Goal: Information Seeking & Learning: Learn about a topic

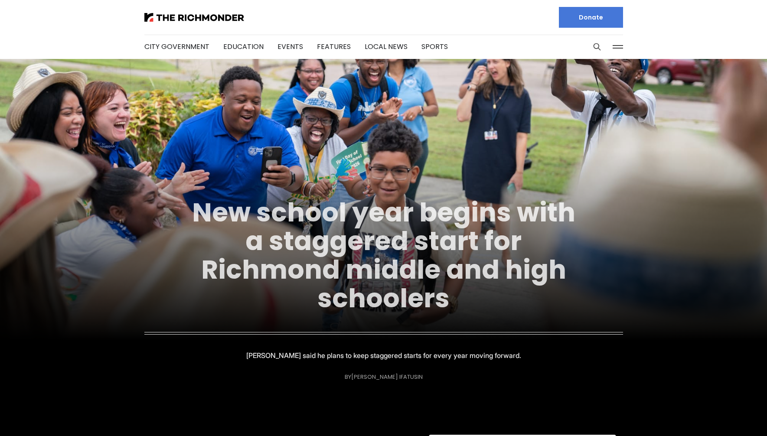
click at [291, 239] on link "New school year begins with a staggered start for Richmond middle and high scho…" at bounding box center [383, 255] width 383 height 122
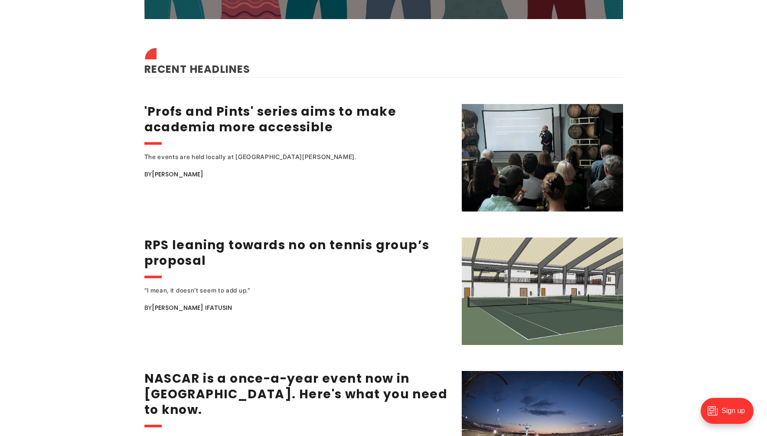
scroll to position [1096, 0]
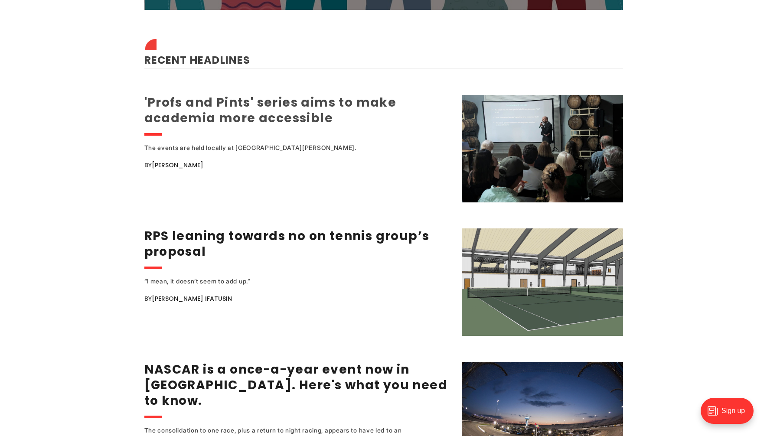
click at [265, 108] on link "'Profs and Pints' series aims to make academia more accessible" at bounding box center [270, 110] width 252 height 33
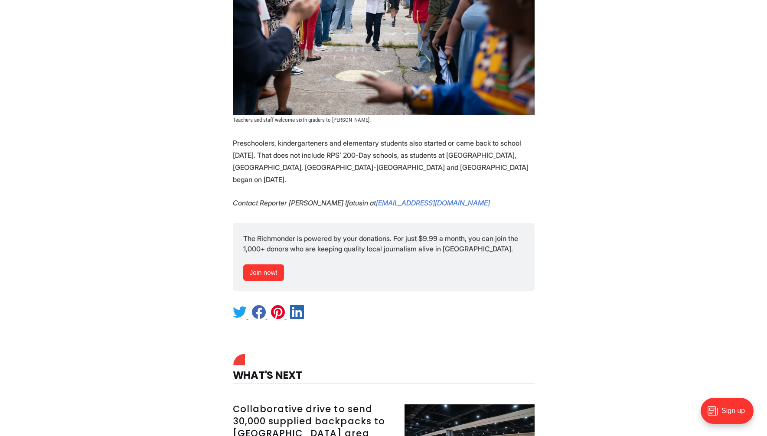
scroll to position [1433, 0]
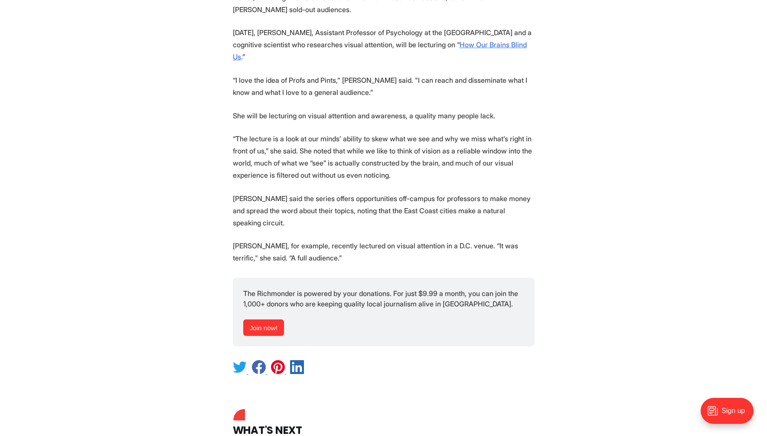
scroll to position [1140, 0]
